Goal: Information Seeking & Learning: Find specific page/section

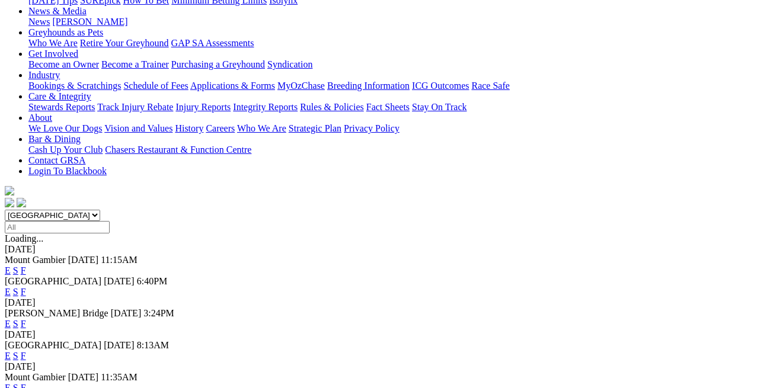
scroll to position [173, 0]
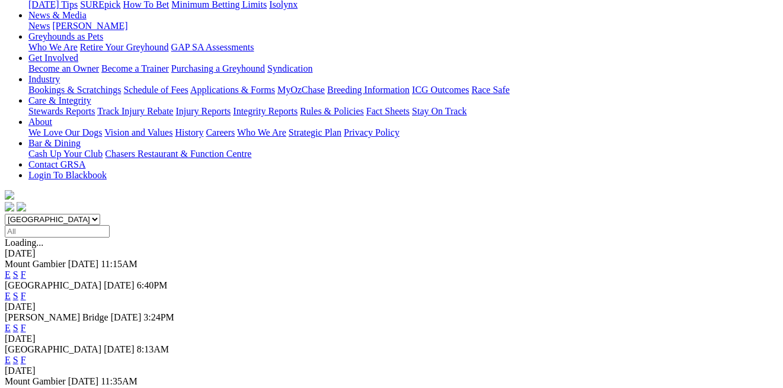
click at [26, 355] on link "F" at bounding box center [23, 360] width 5 height 10
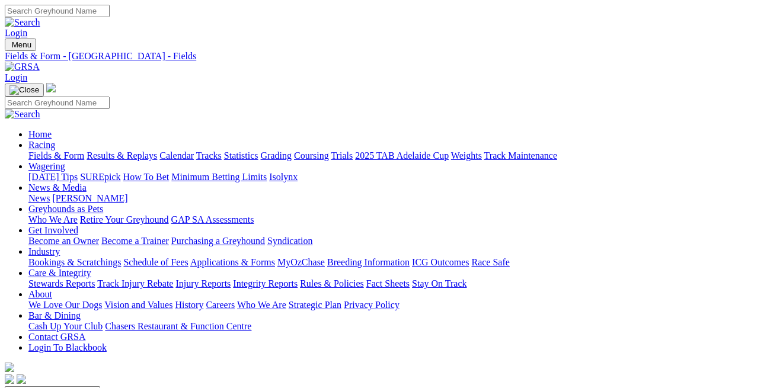
click at [292, 151] on link "Grading" at bounding box center [276, 156] width 31 height 10
click at [194, 151] on link "Calendar" at bounding box center [176, 156] width 34 height 10
click at [42, 151] on link "Fields & Form" at bounding box center [56, 156] width 56 height 10
click at [50, 193] on link "News" at bounding box center [38, 198] width 21 height 10
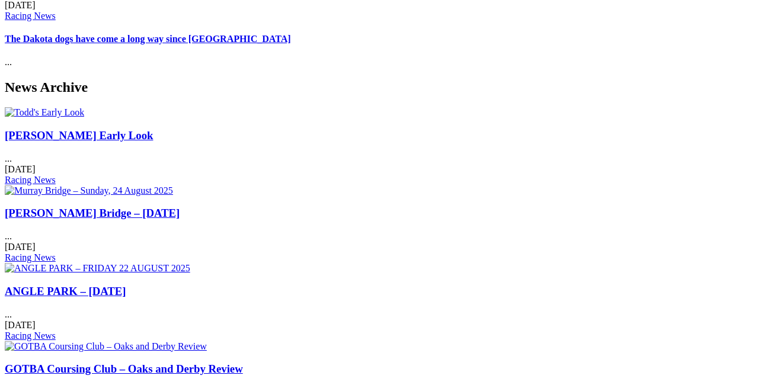
scroll to position [456, 0]
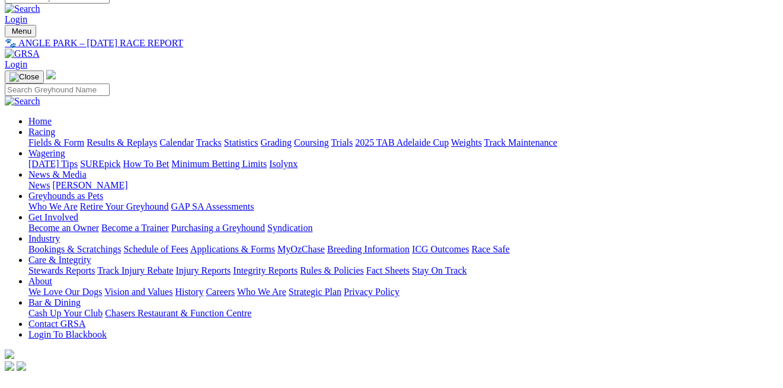
scroll to position [-4, 0]
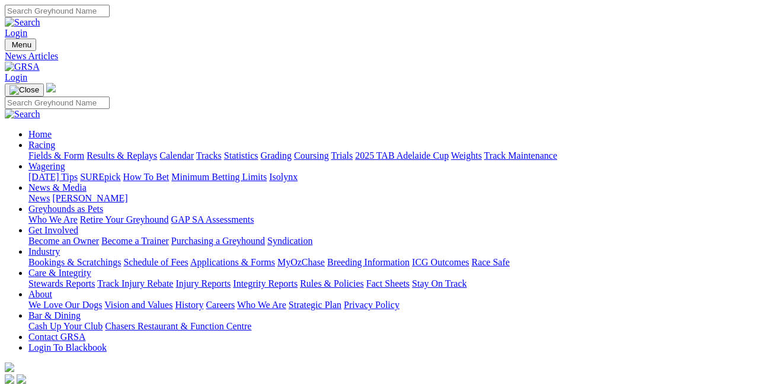
scroll to position [456, 0]
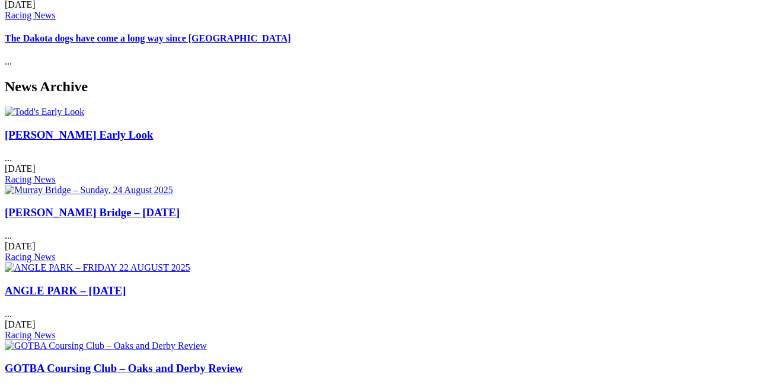
click at [243, 362] on link "GOTBA Coursing Club – Oaks and Derby Review" at bounding box center [124, 368] width 238 height 12
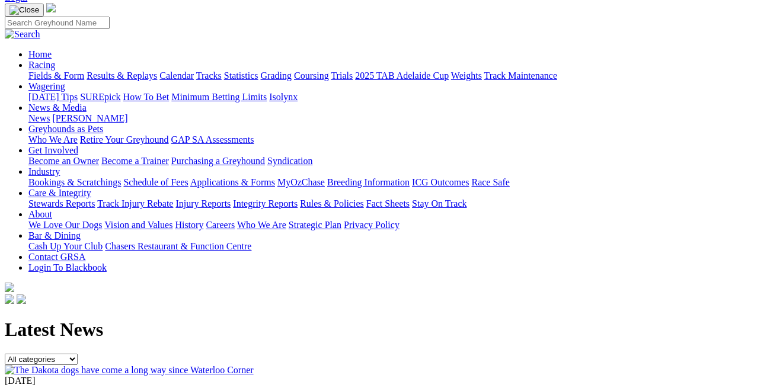
scroll to position [76, 0]
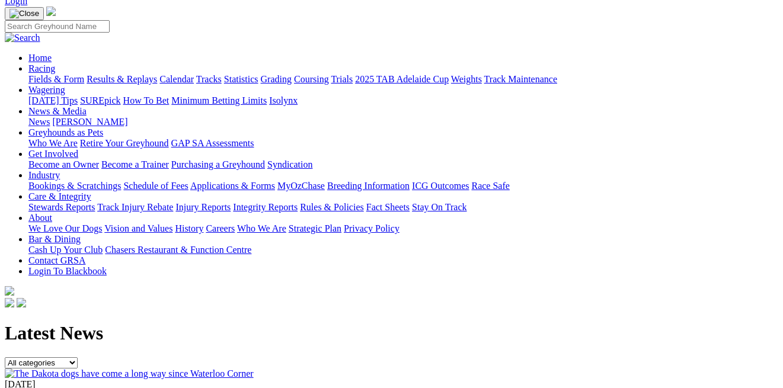
select select "Industry Updates"
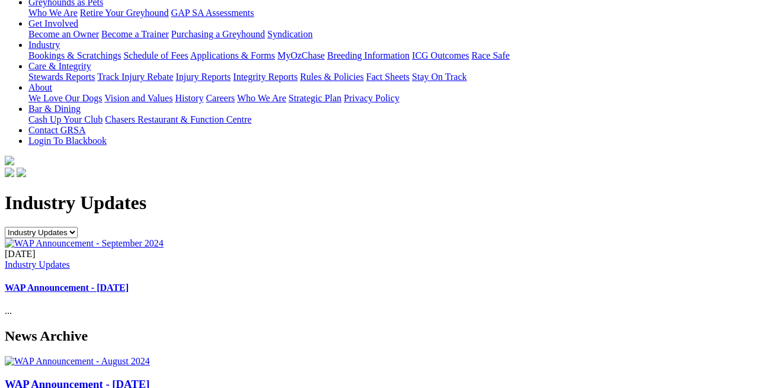
scroll to position [223, 0]
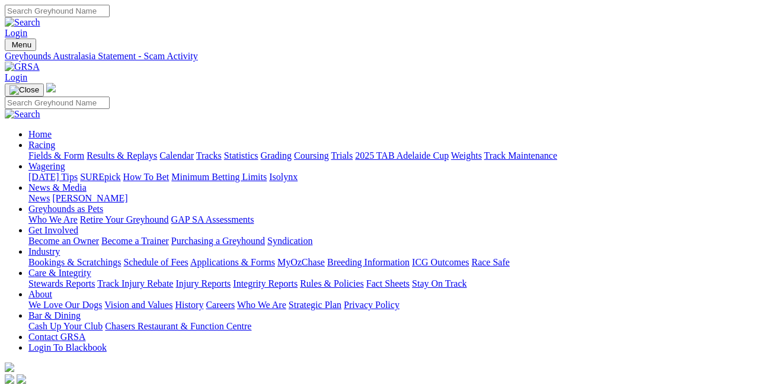
click at [59, 151] on link "Fields & Form" at bounding box center [56, 156] width 56 height 10
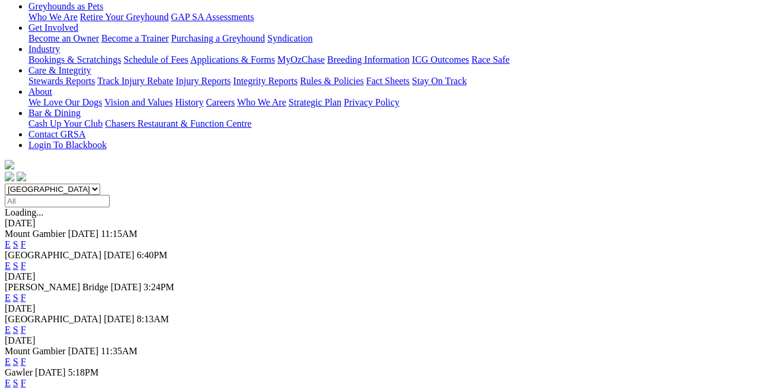
scroll to position [206, 0]
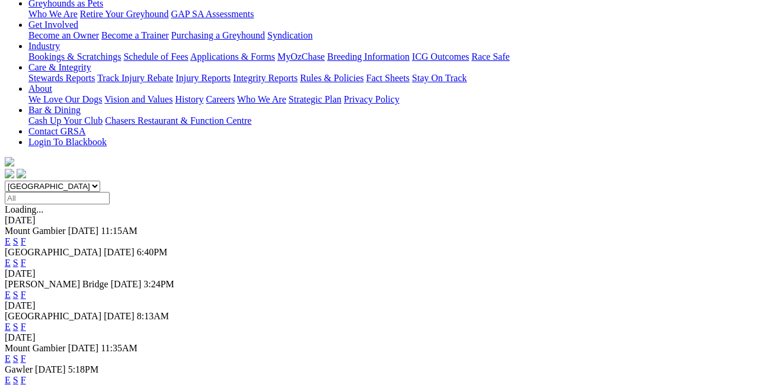
click at [26, 375] on link "F" at bounding box center [23, 380] width 5 height 10
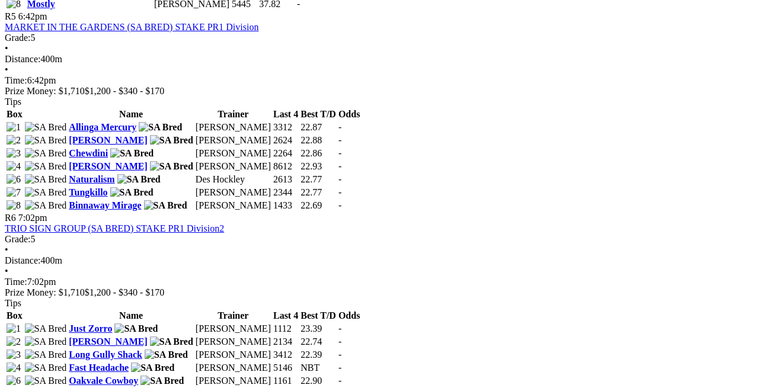
scroll to position [1314, 0]
